Goal: Ask a question

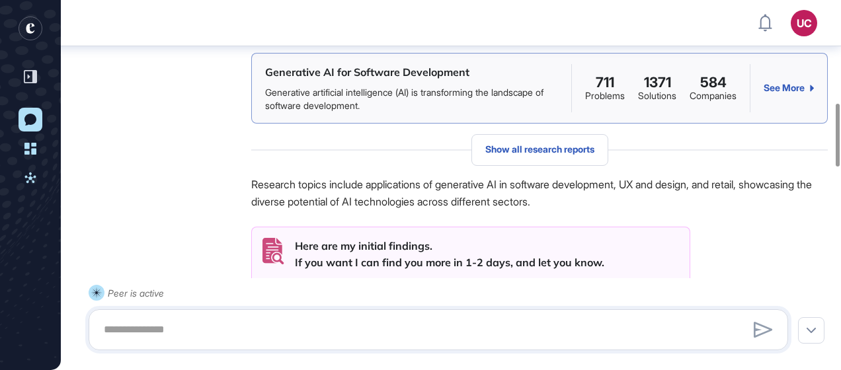
scroll to position [601, 0]
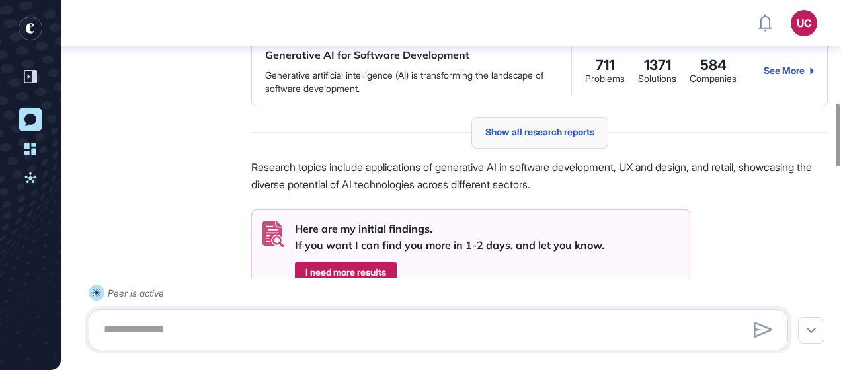
click at [500, 137] on span "Show all research reports" at bounding box center [539, 132] width 109 height 11
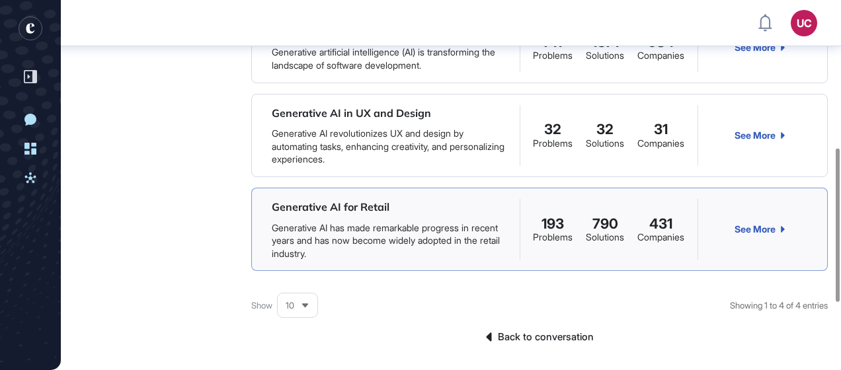
scroll to position [468, 0]
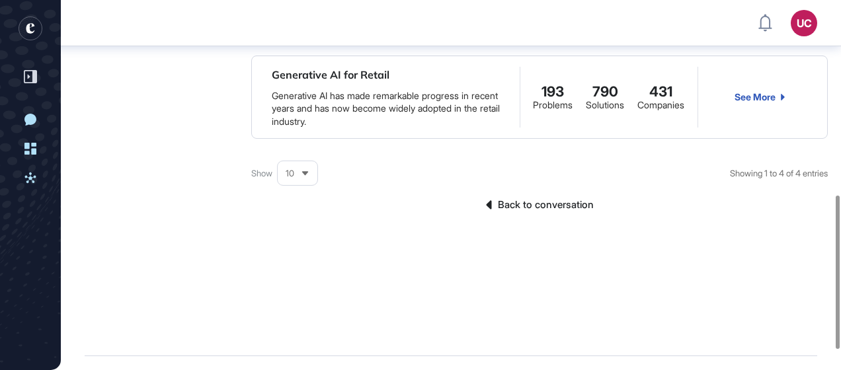
click at [494, 213] on link "Back to conversation" at bounding box center [539, 204] width 576 height 17
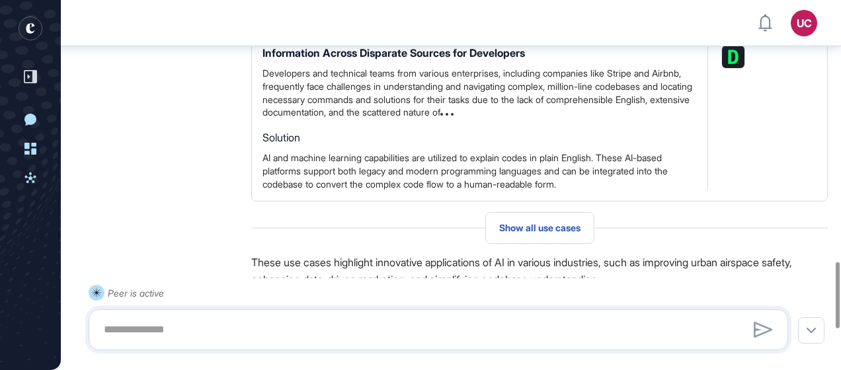
scroll to position [1592, 0]
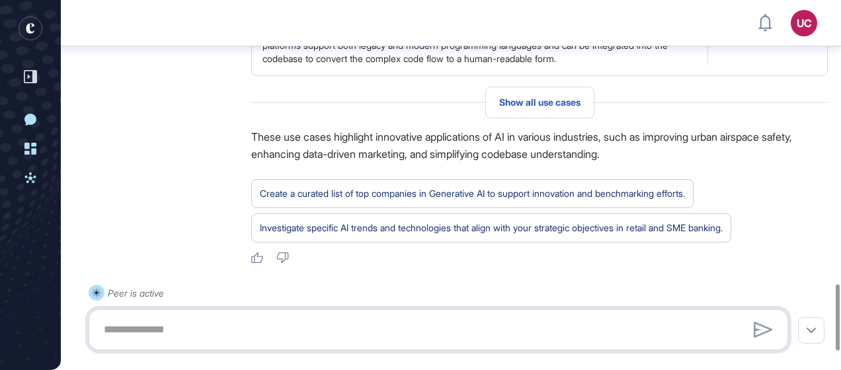
click at [232, 329] on textarea at bounding box center [438, 330] width 685 height 26
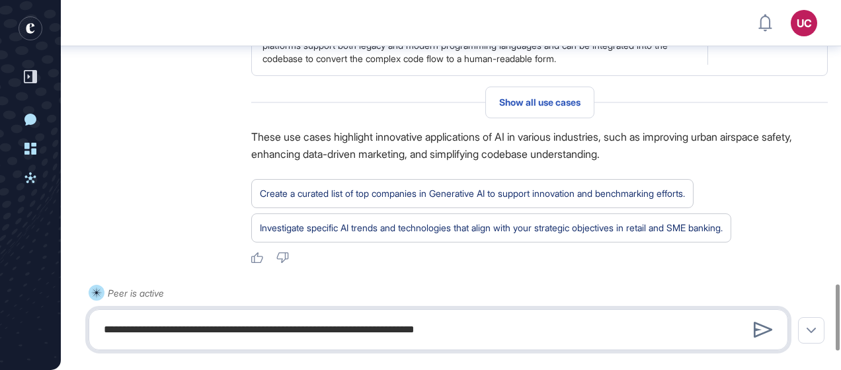
click at [222, 331] on textarea "**********" at bounding box center [438, 330] width 685 height 26
type textarea "**********"
click at [754, 330] on icon at bounding box center [762, 330] width 19 height 16
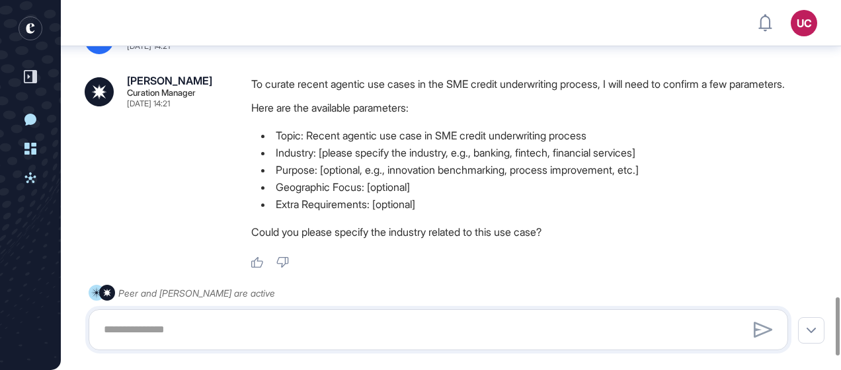
scroll to position [1881, 0]
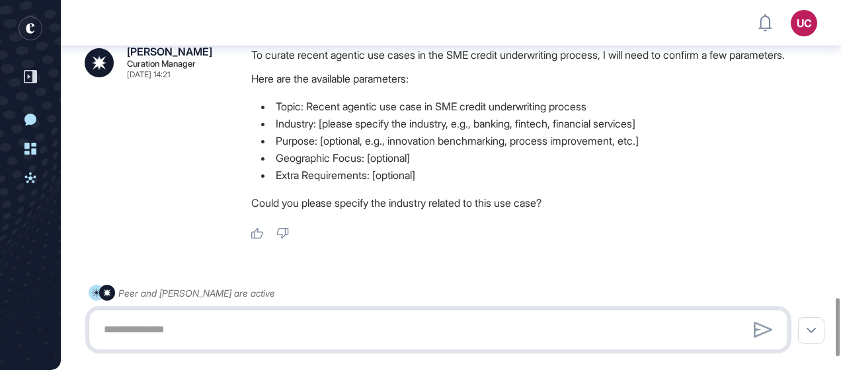
click at [189, 320] on textarea at bounding box center [438, 330] width 685 height 26
type textarea "**********"
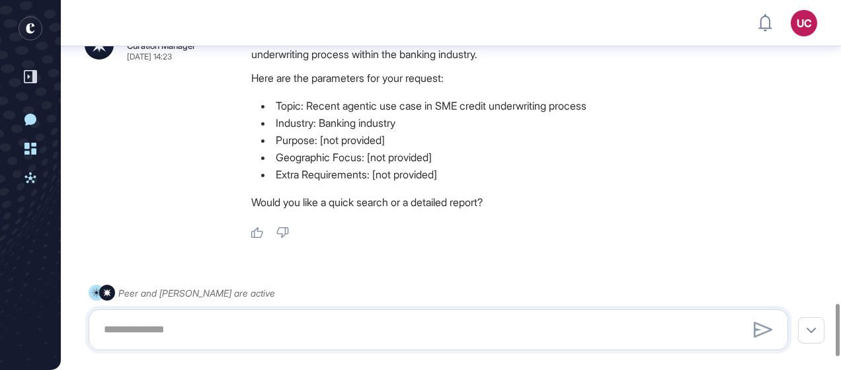
scroll to position [2098, 0]
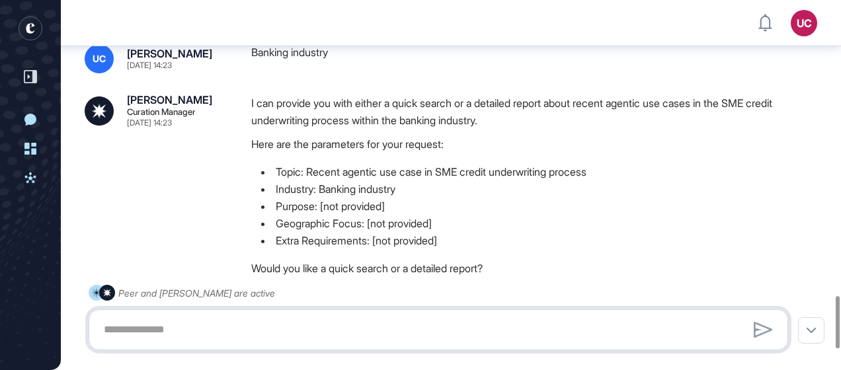
drag, startPoint x: 502, startPoint y: 318, endPoint x: 593, endPoint y: 404, distance: 125.3
click at [593, 369] on html "UC Dashboard Profile My Content Request More Data New Conversation Dashboard Ac…" at bounding box center [420, 185] width 841 height 370
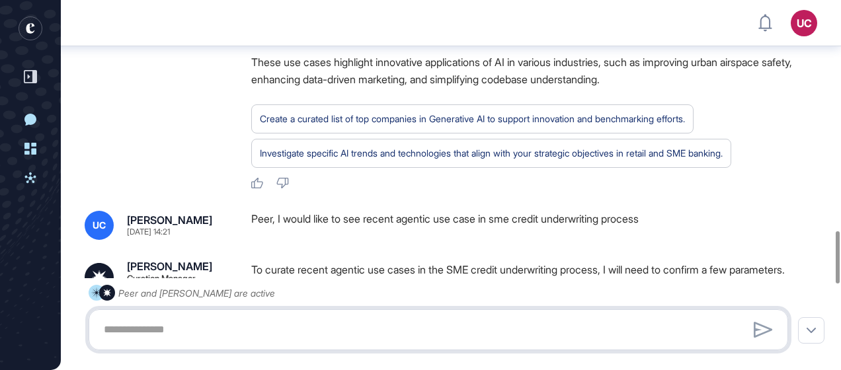
scroll to position [1635, 0]
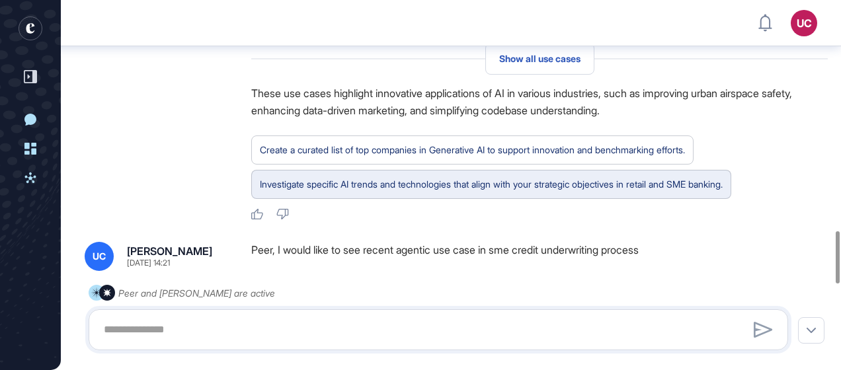
click at [563, 193] on div "Investigate specific AI trends and technologies that align with your strategic …" at bounding box center [491, 184] width 463 height 17
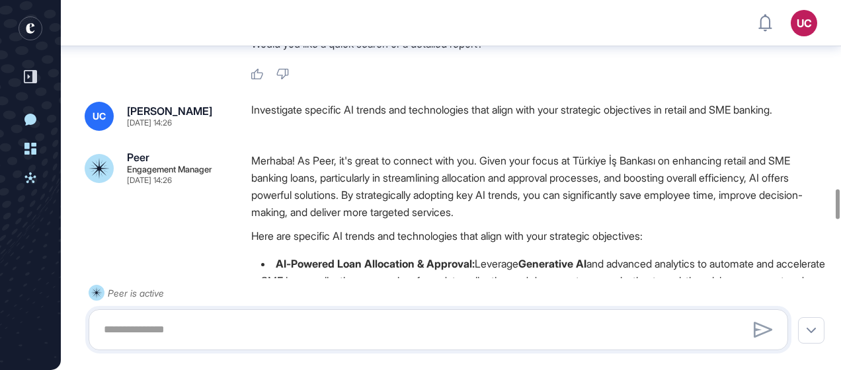
scroll to position [2323, 0]
